Goal: Check status: Check status

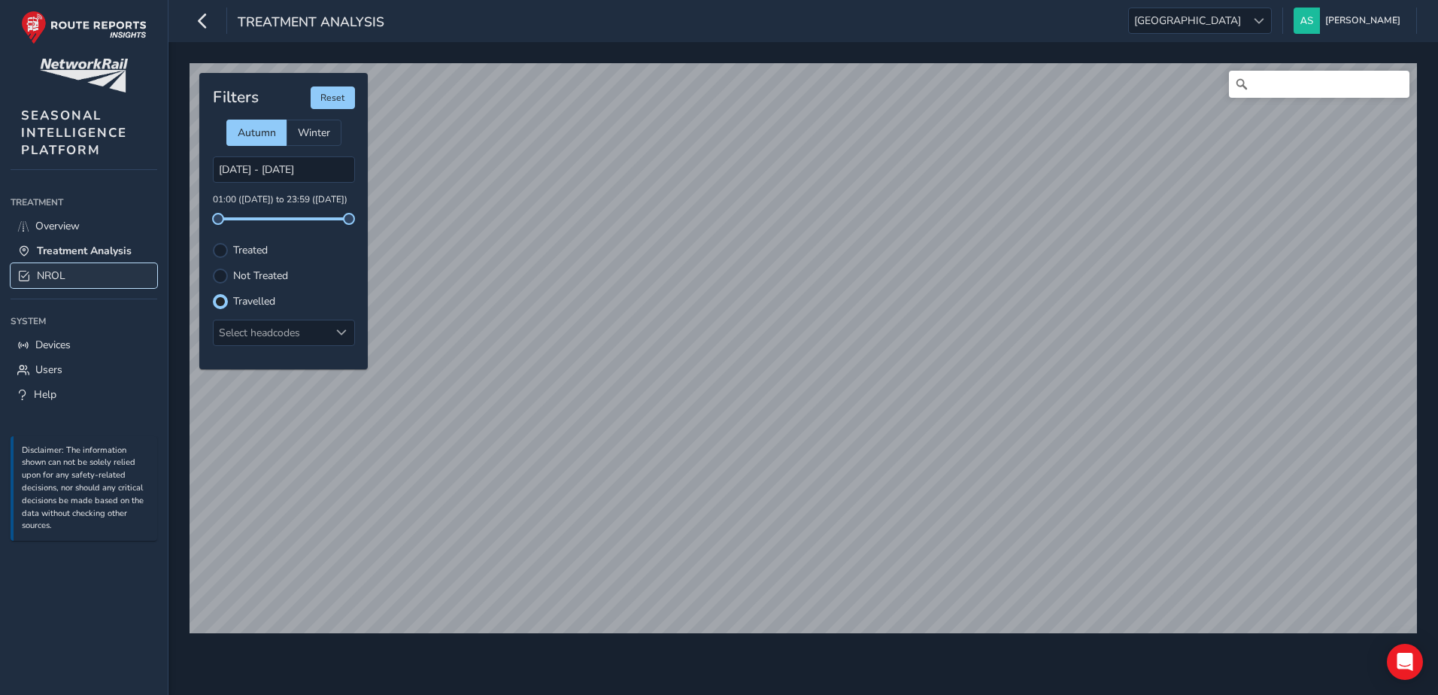
click at [97, 266] on link "NROL" at bounding box center [84, 275] width 147 height 25
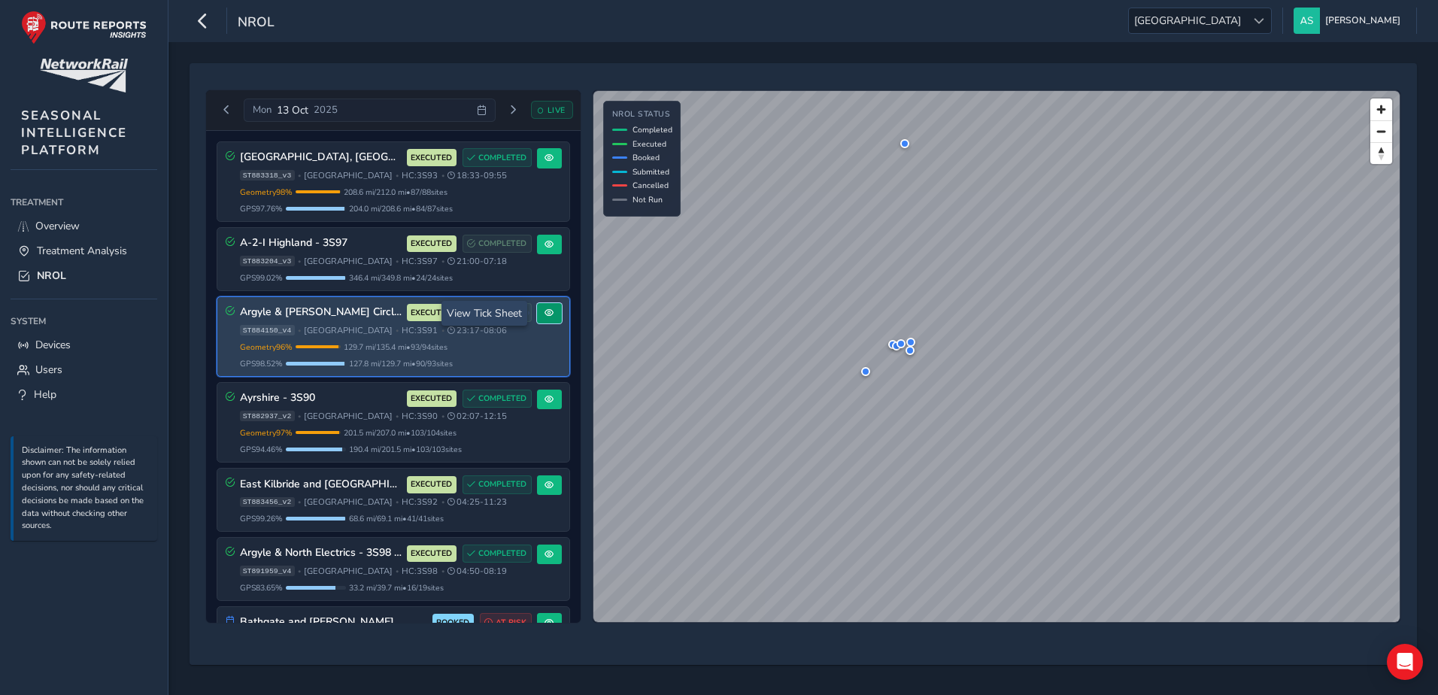
click at [545, 316] on span at bounding box center [549, 312] width 9 height 9
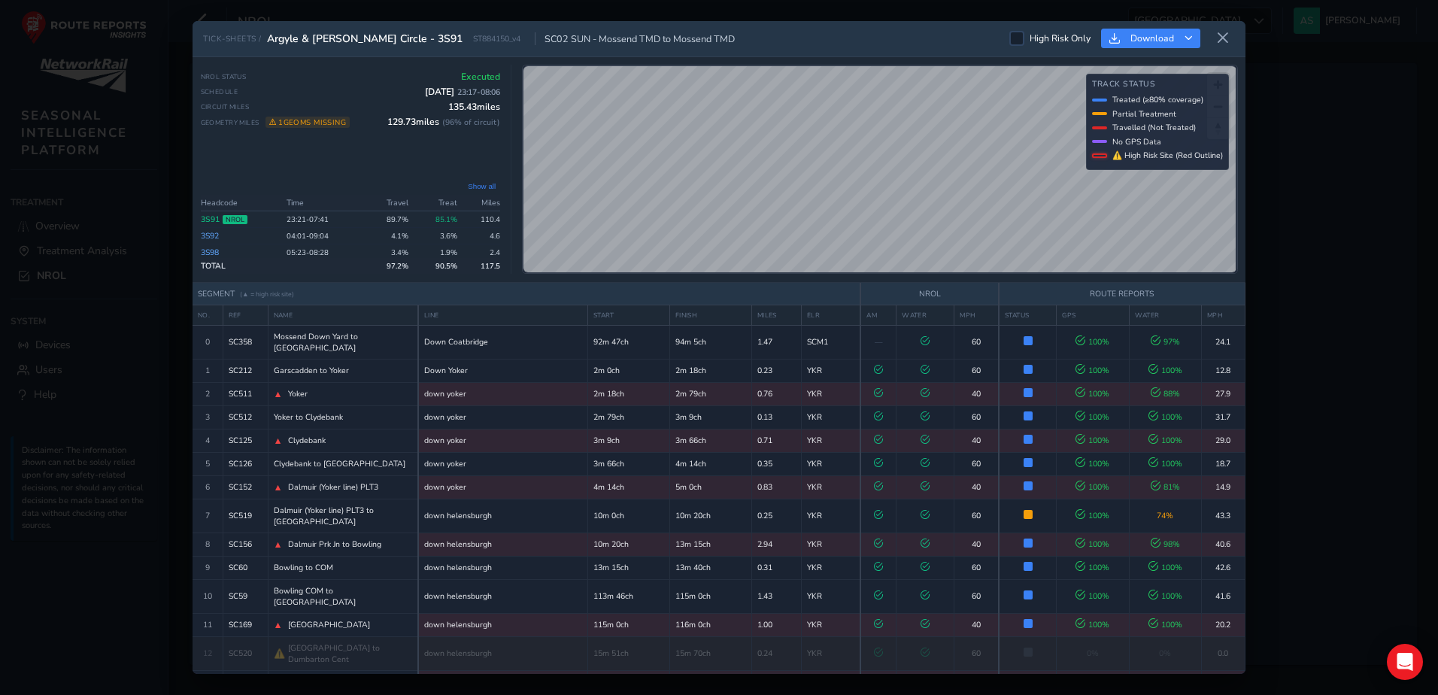
click at [208, 217] on link "3S91" at bounding box center [210, 219] width 19 height 11
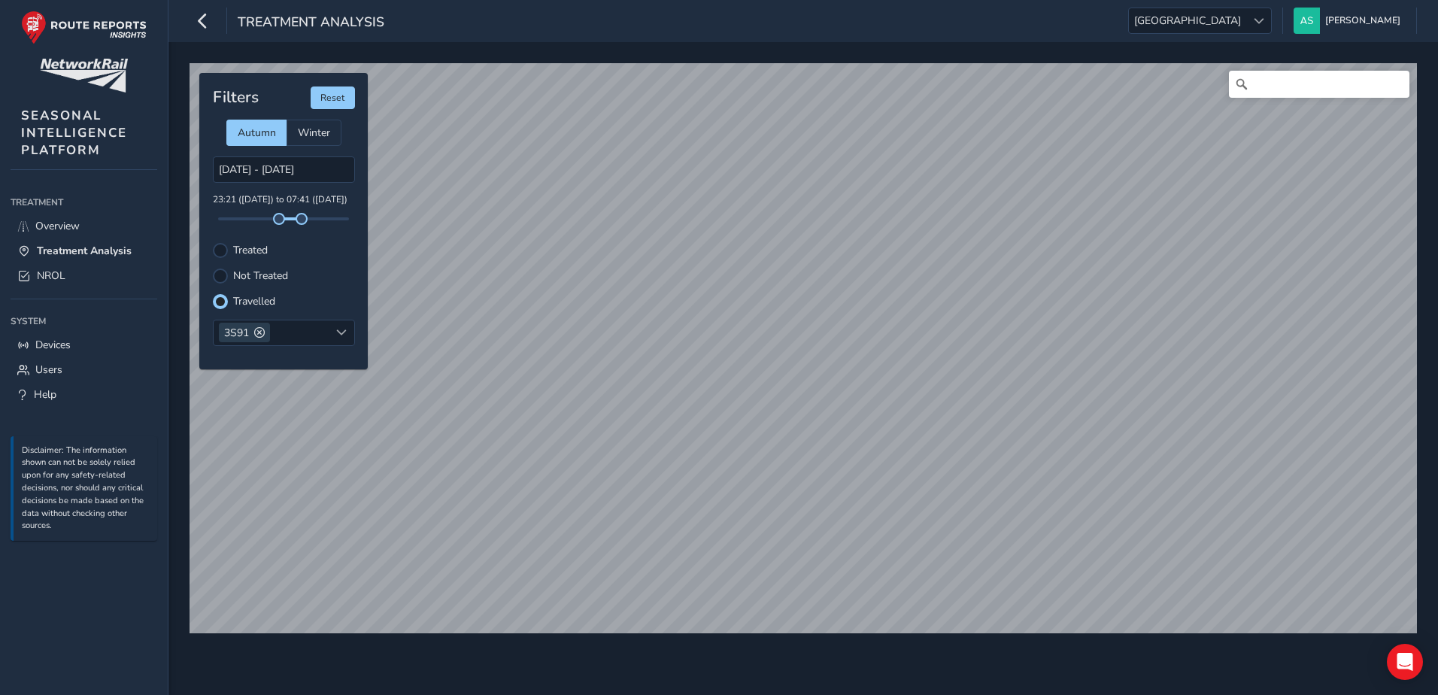
click at [250, 253] on label "Treated" at bounding box center [250, 250] width 35 height 11
click at [220, 249] on input "Treated" at bounding box center [220, 249] width 0 height 0
click at [242, 298] on label "Travelled" at bounding box center [254, 301] width 42 height 11
click at [220, 300] on input "Travelled" at bounding box center [220, 300] width 0 height 0
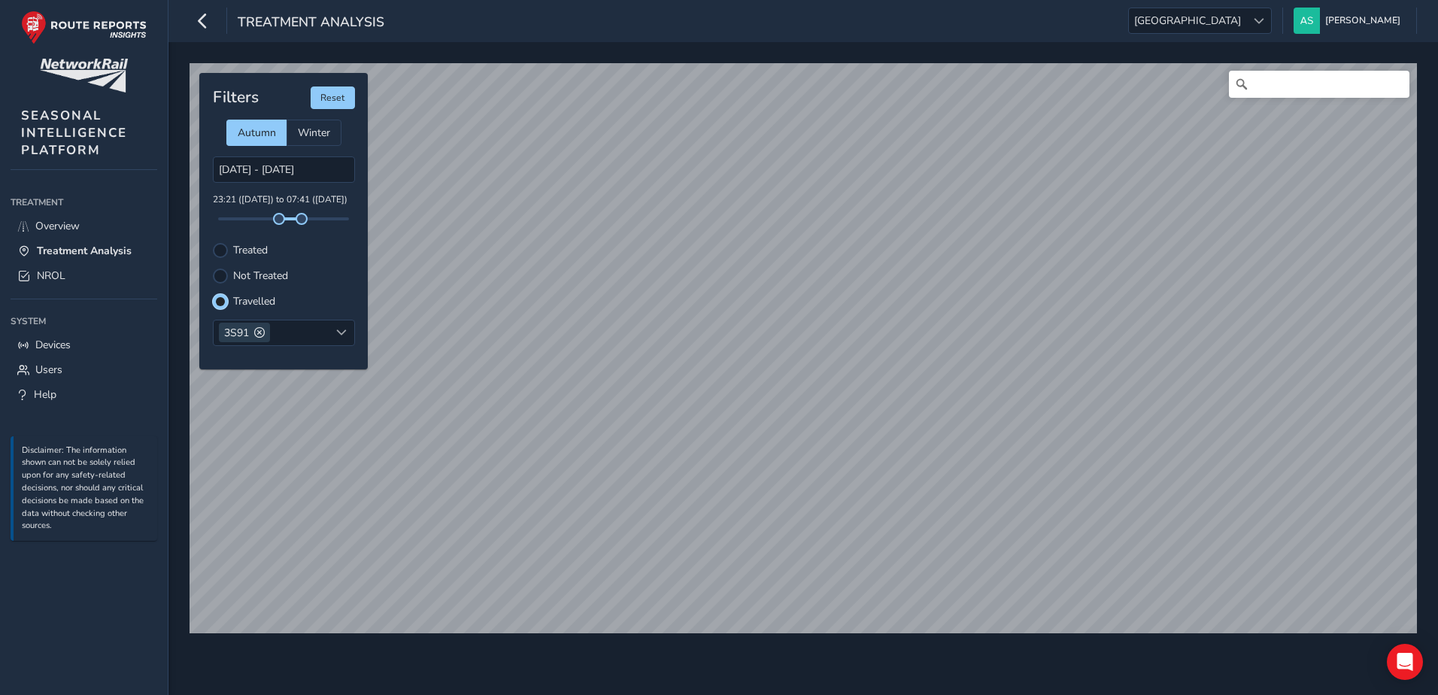
scroll to position [8, 9]
